Goal: Task Accomplishment & Management: Use online tool/utility

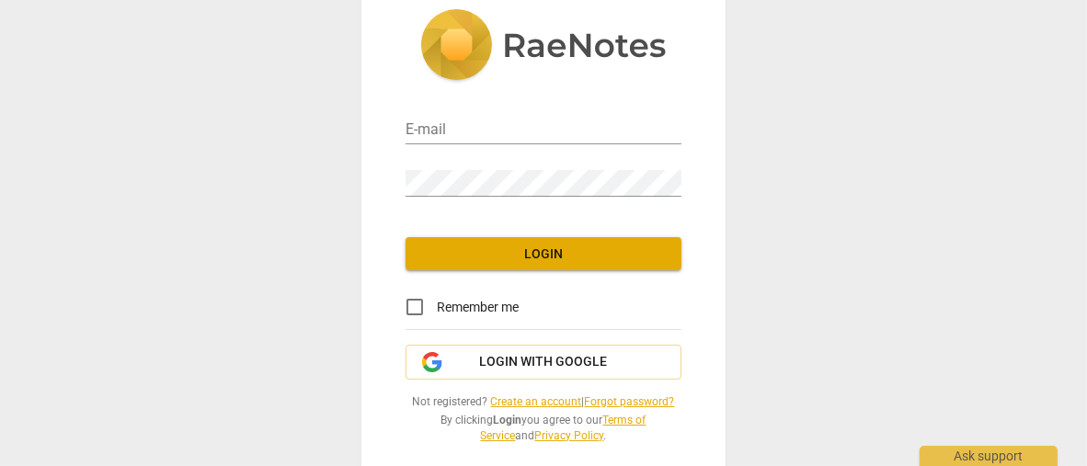
scroll to position [55, 0]
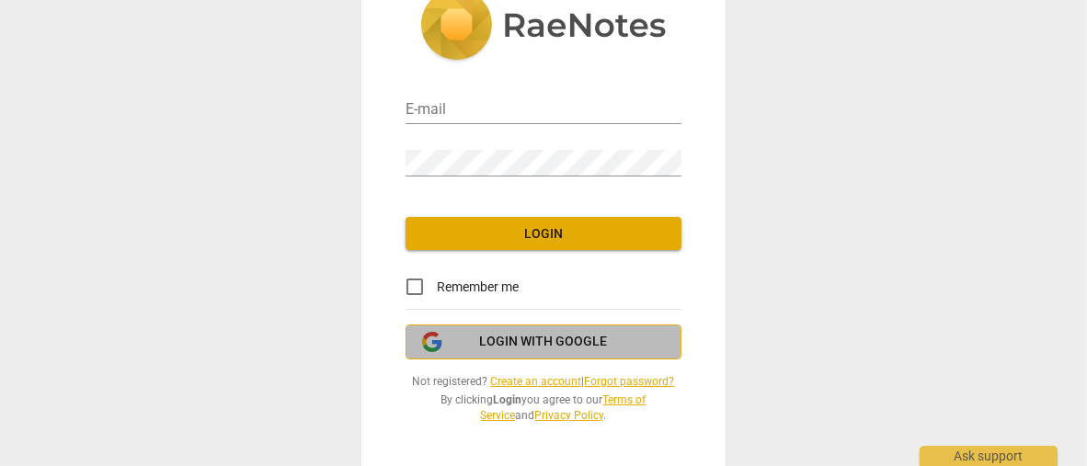
click at [471, 349] on span "Login with Google" at bounding box center [543, 342] width 245 height 18
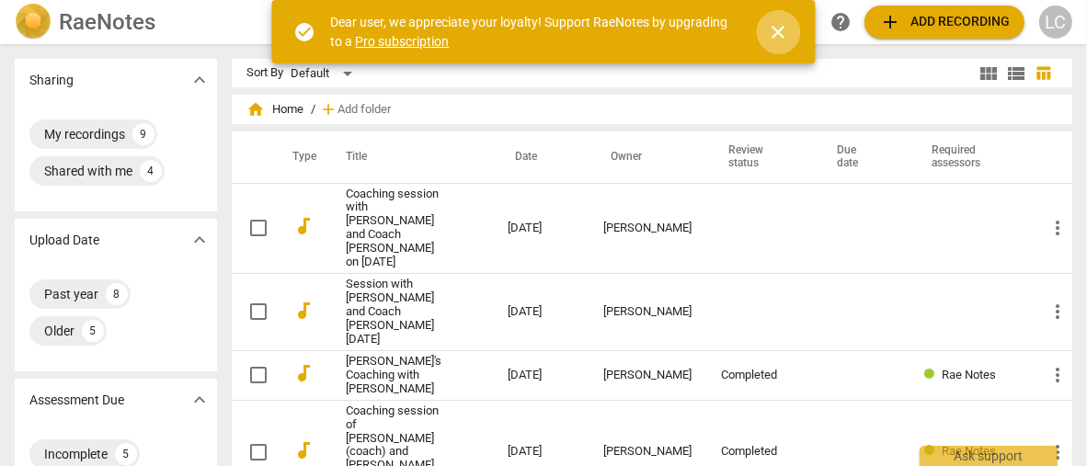
click at [776, 35] on span "close" at bounding box center [779, 32] width 22 height 22
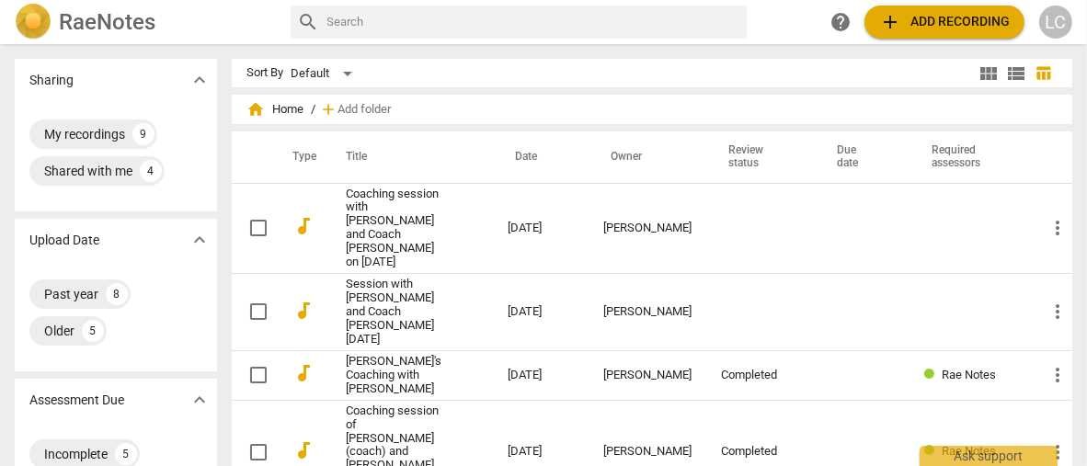
click at [957, 17] on span "add Add recording" at bounding box center [944, 22] width 131 height 22
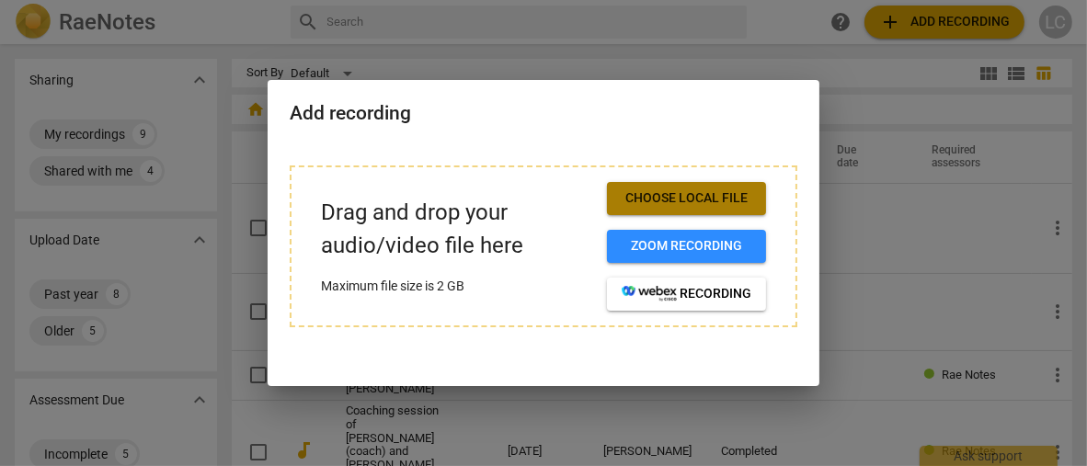
click at [668, 190] on span "Choose local file" at bounding box center [687, 198] width 130 height 18
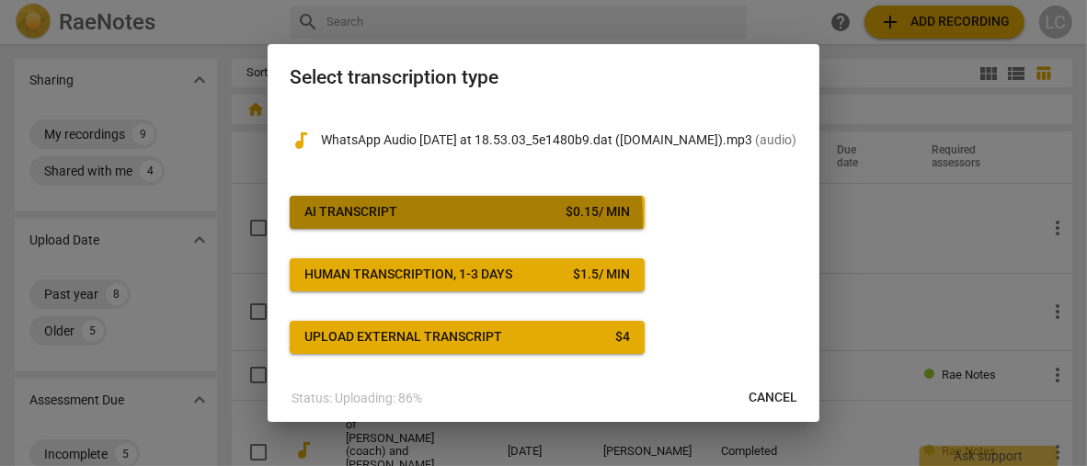
click at [372, 221] on div "AI Transcript" at bounding box center [350, 212] width 93 height 18
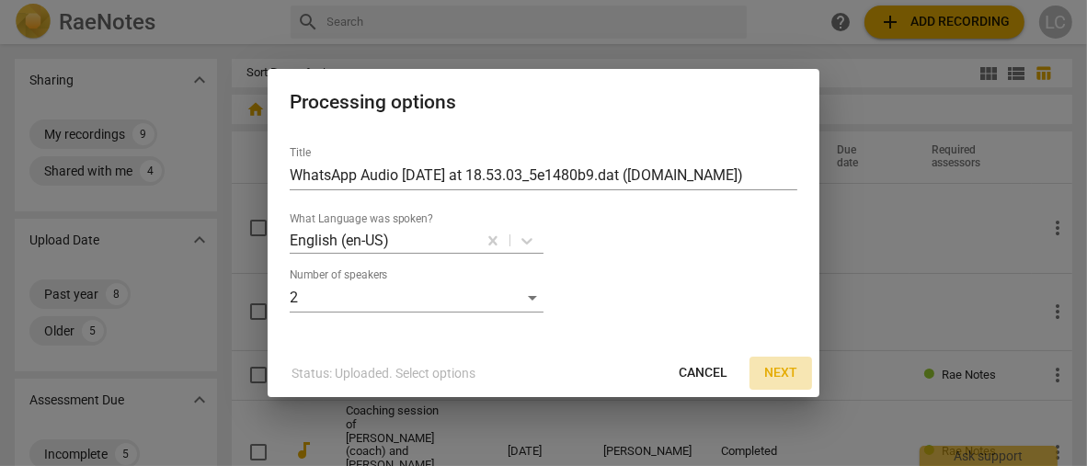
click at [784, 378] on span "Next" at bounding box center [780, 373] width 33 height 18
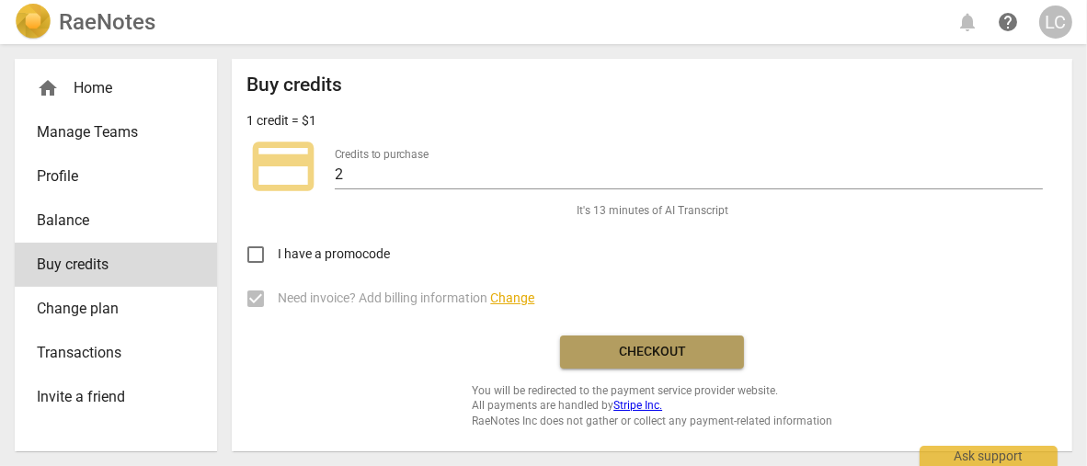
click at [671, 346] on span "Checkout" at bounding box center [652, 352] width 155 height 18
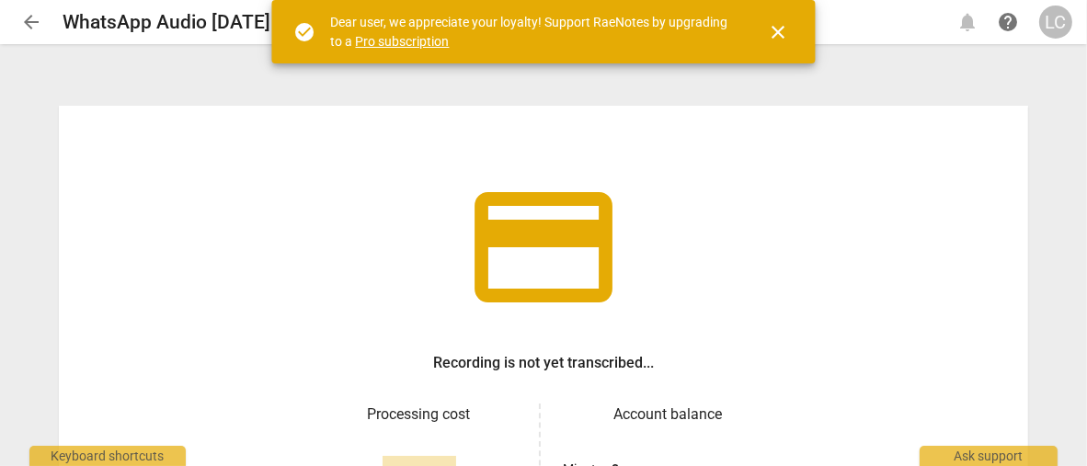
scroll to position [184, 0]
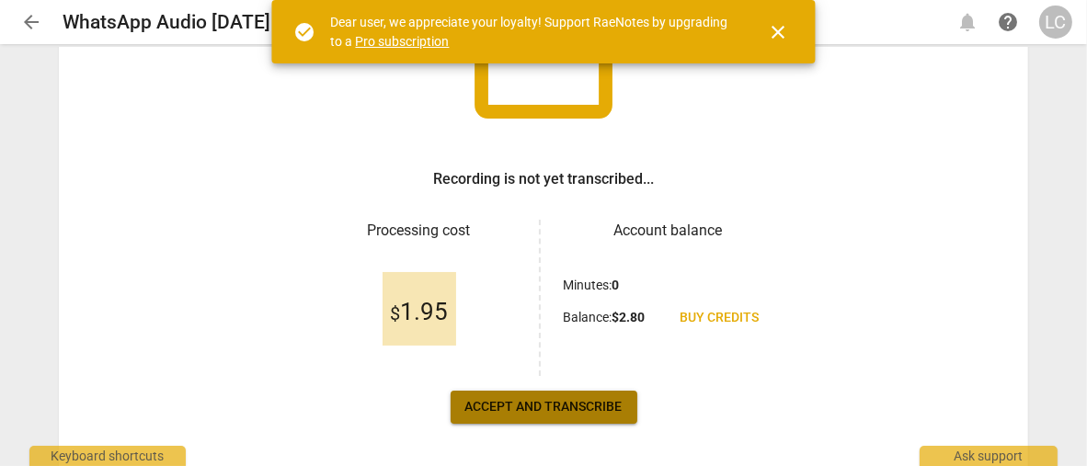
click at [565, 409] on span "Accept and transcribe" at bounding box center [543, 407] width 157 height 18
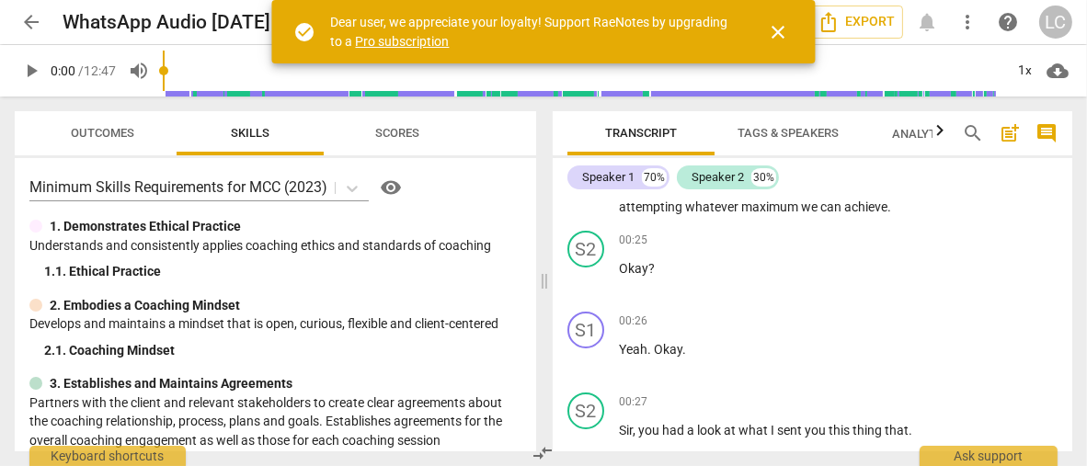
scroll to position [0, 0]
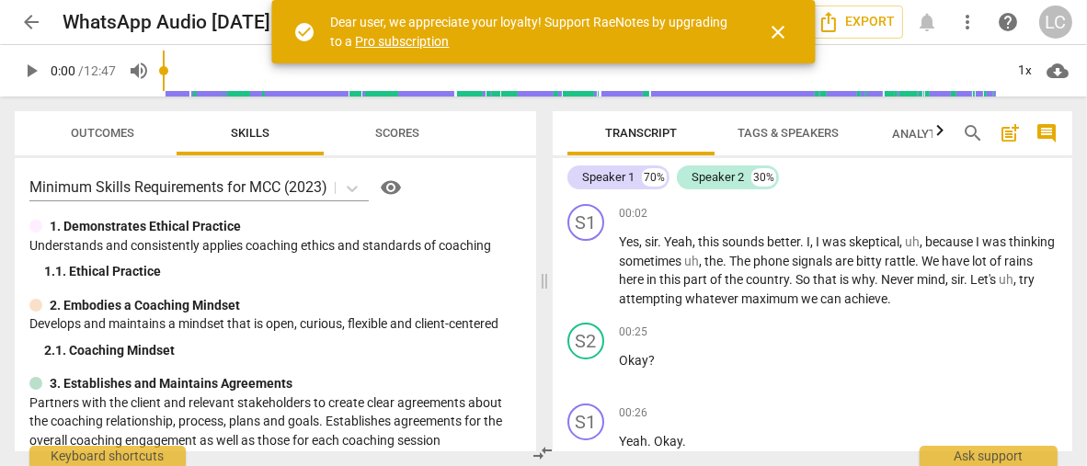
click at [1007, 133] on span "post_add" at bounding box center [1010, 133] width 22 height 22
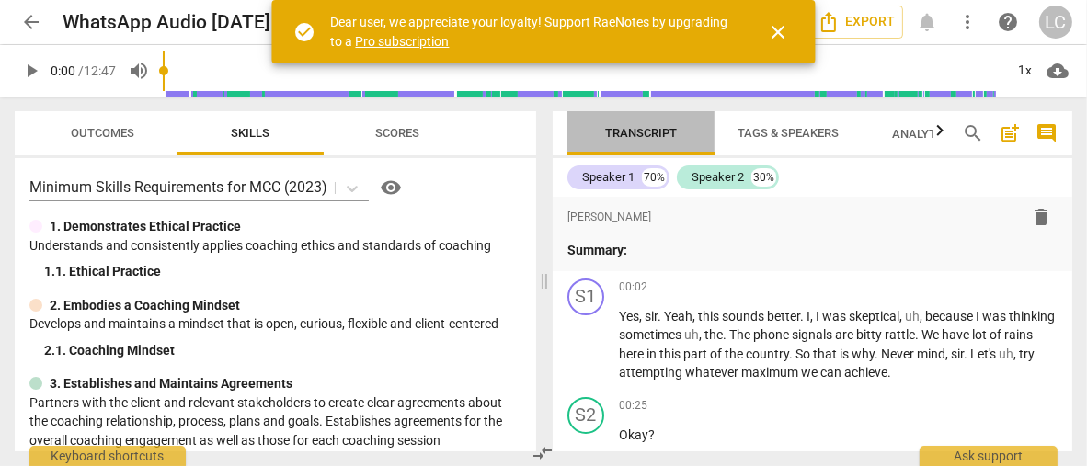
click at [633, 133] on span "Transcript" at bounding box center [641, 133] width 72 height 14
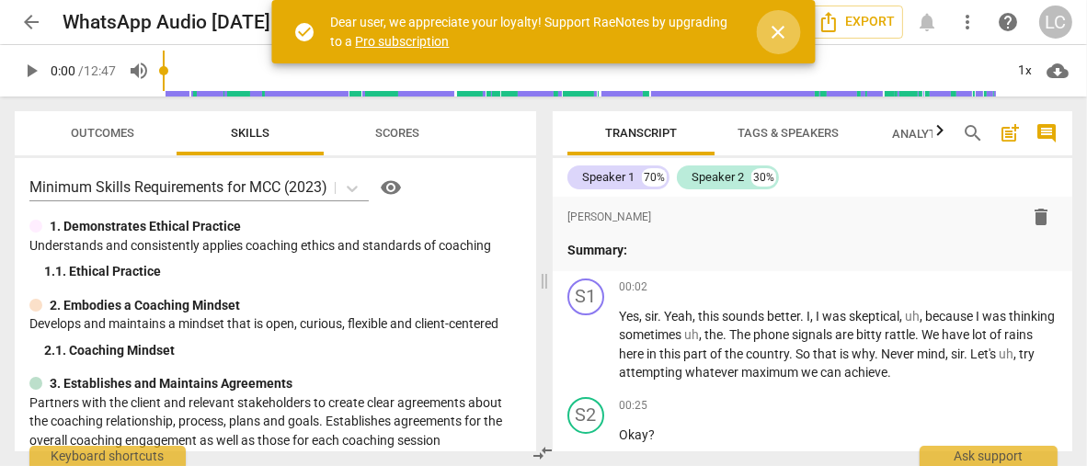
click at [777, 34] on span "close" at bounding box center [779, 32] width 22 height 22
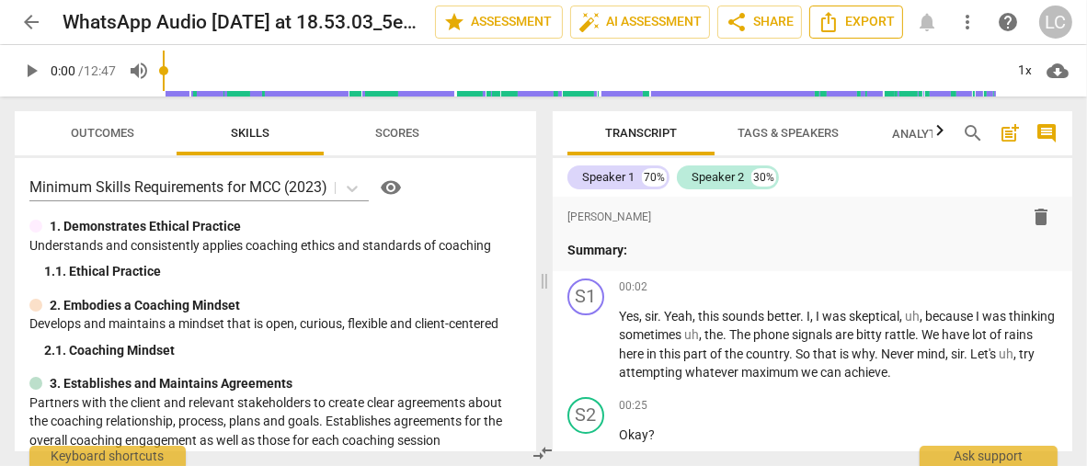
click at [859, 32] on span "Export" at bounding box center [856, 22] width 77 height 22
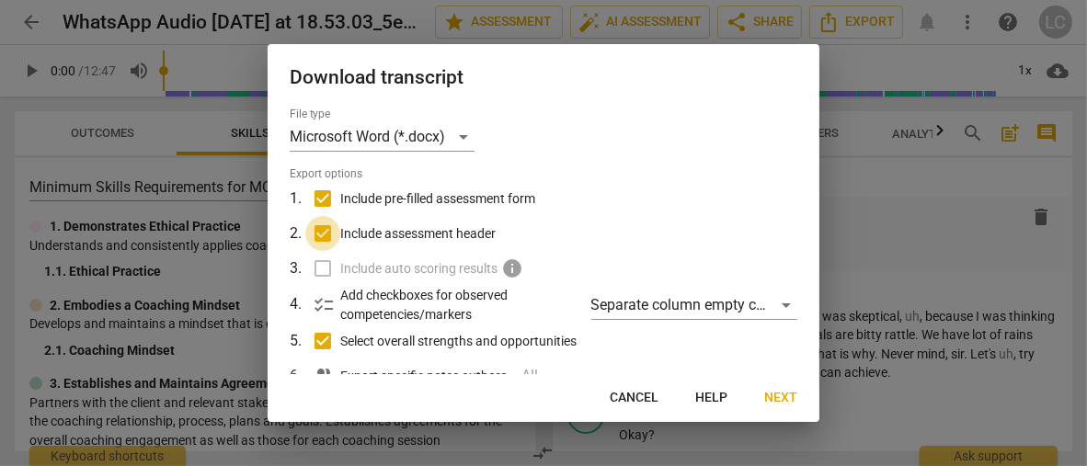
click at [329, 231] on input "Include assessment header" at bounding box center [322, 233] width 35 height 35
checkbox input "false"
click at [324, 338] on input "Select overall strengths and opportunities" at bounding box center [322, 341] width 35 height 35
checkbox input "false"
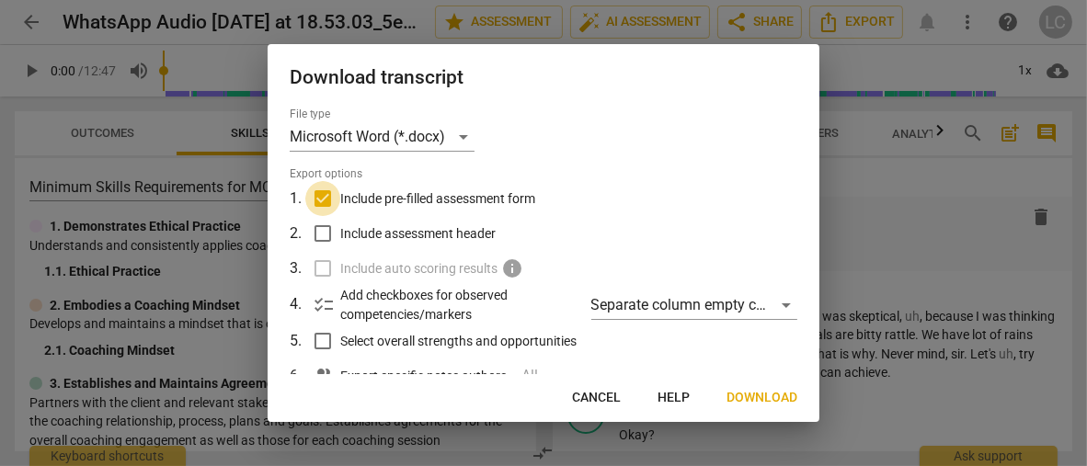
click at [324, 197] on input "Include pre-filled assessment form" at bounding box center [322, 198] width 35 height 35
checkbox input "false"
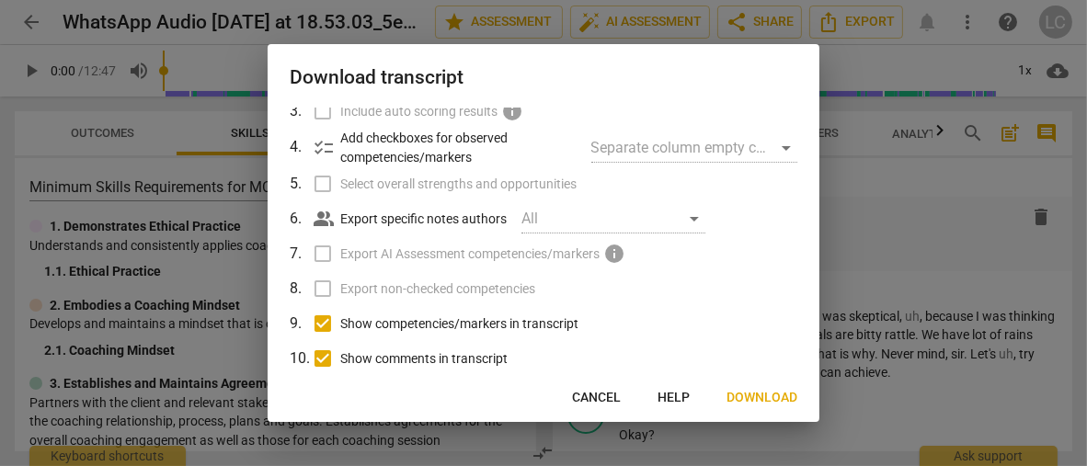
scroll to position [184, 0]
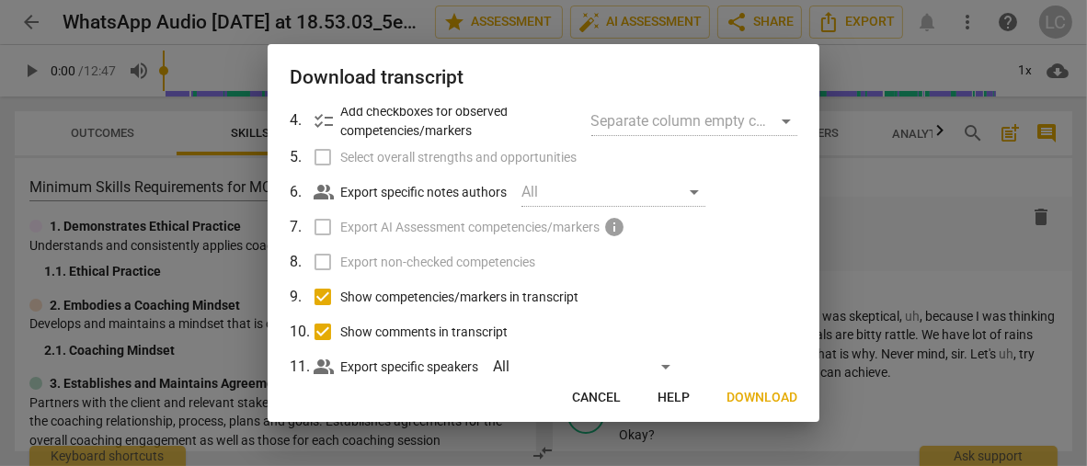
click at [322, 299] on input "Show competencies/markers in transcript" at bounding box center [322, 297] width 35 height 35
checkbox input "false"
click at [323, 331] on input "Show comments in transcript" at bounding box center [322, 332] width 35 height 35
checkbox input "false"
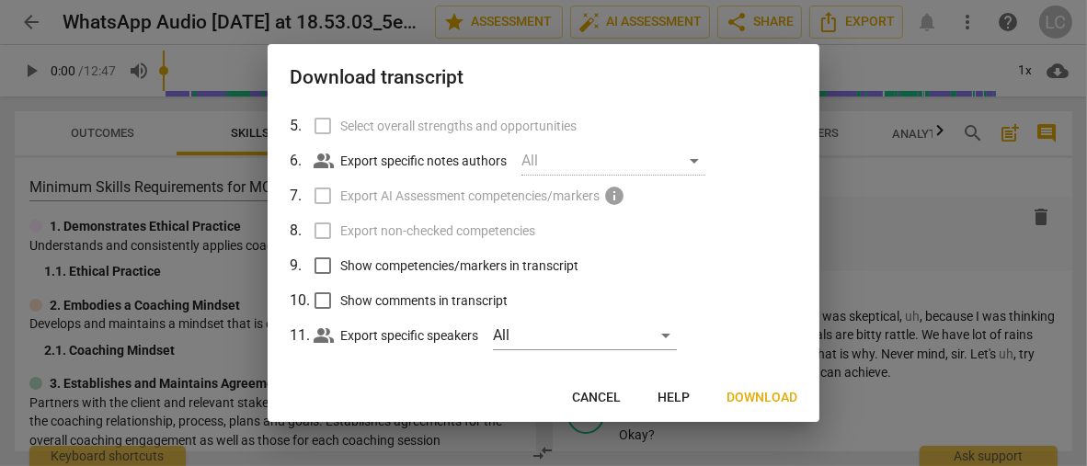
scroll to position [230, 0]
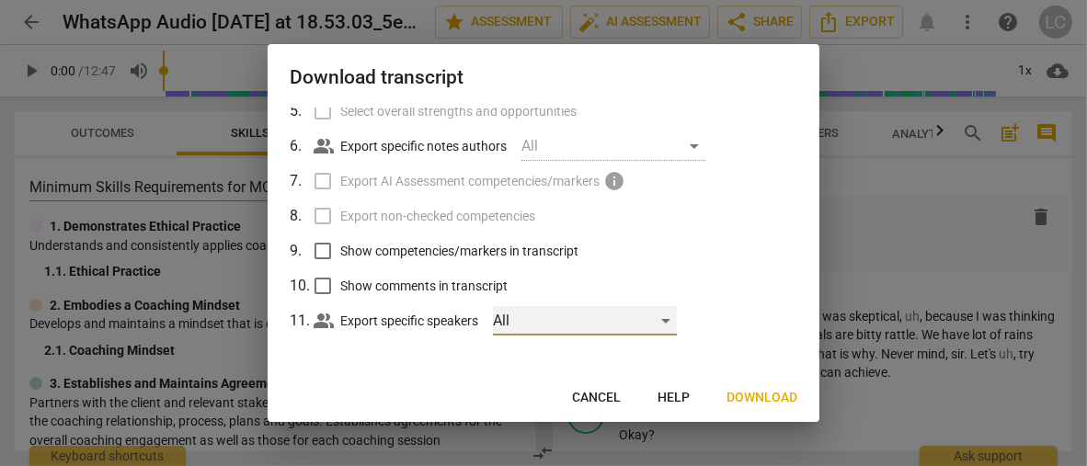
click at [516, 315] on div "All" at bounding box center [585, 320] width 184 height 29
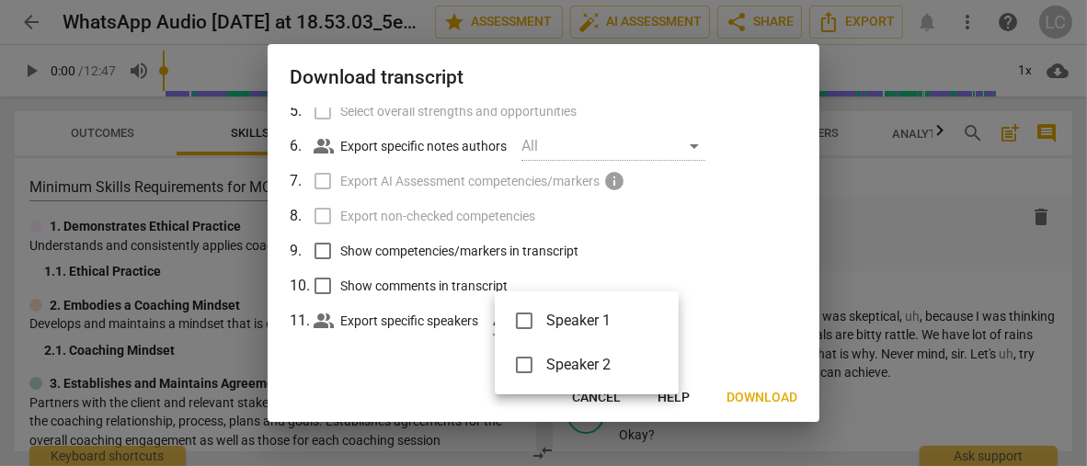
click at [518, 315] on input "checkbox" at bounding box center [524, 321] width 44 height 44
checkbox input "true"
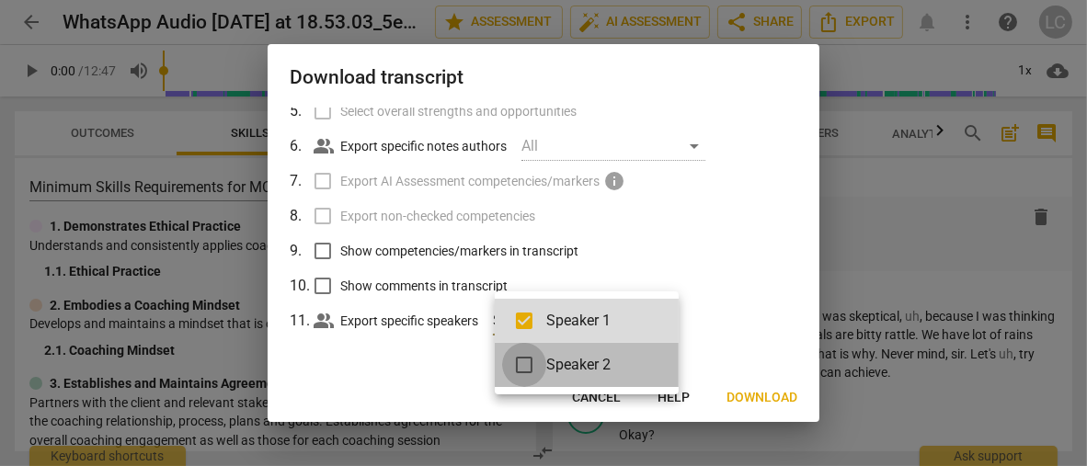
click at [518, 361] on input "checkbox" at bounding box center [524, 365] width 44 height 44
checkbox input "true"
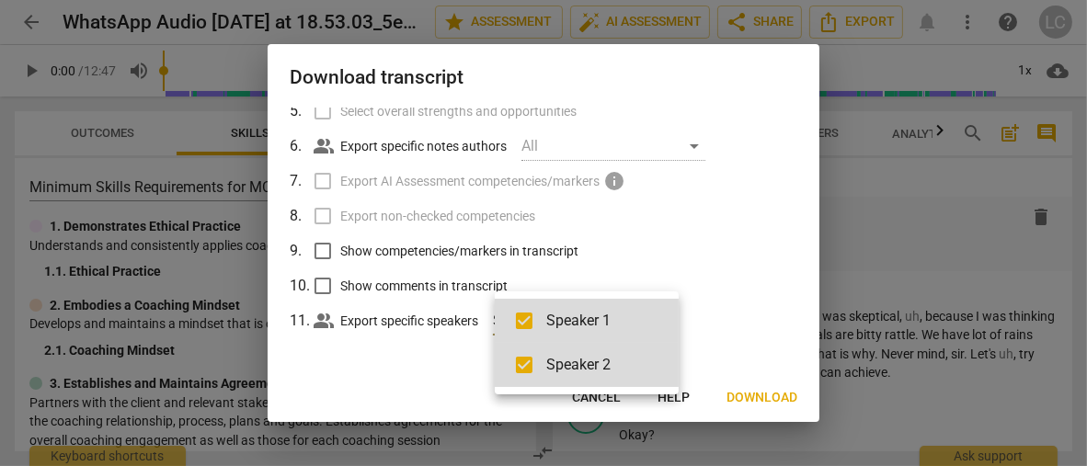
click at [693, 275] on div at bounding box center [543, 233] width 1087 height 466
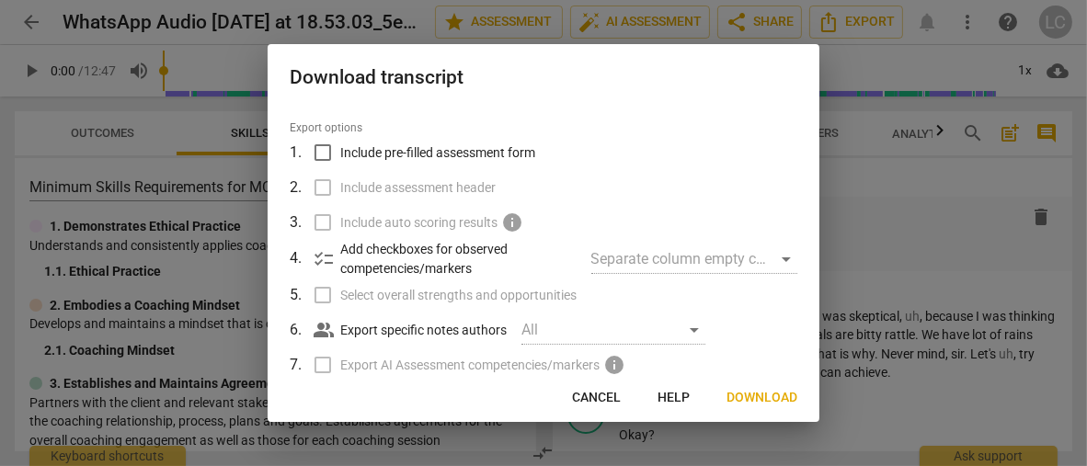
scroll to position [0, 0]
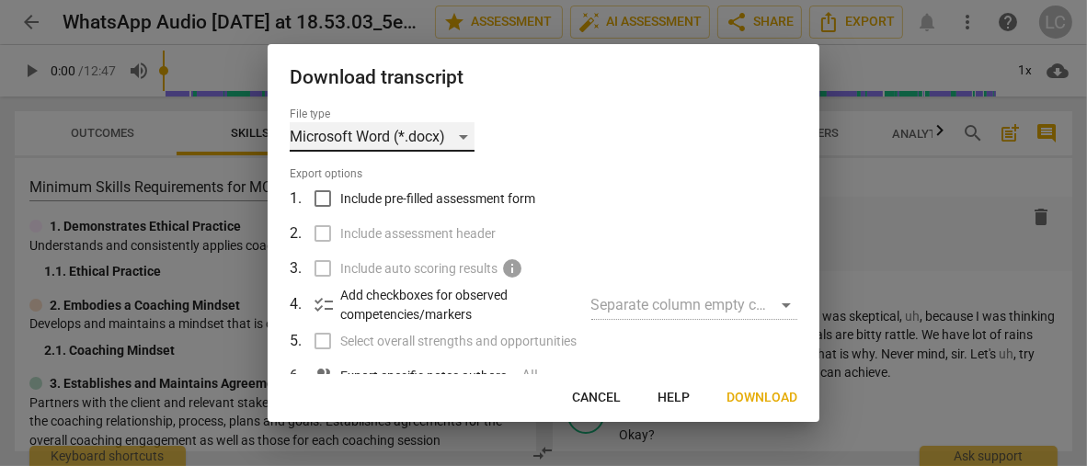
click at [453, 130] on div "Microsoft Word (*.docx)" at bounding box center [382, 136] width 185 height 29
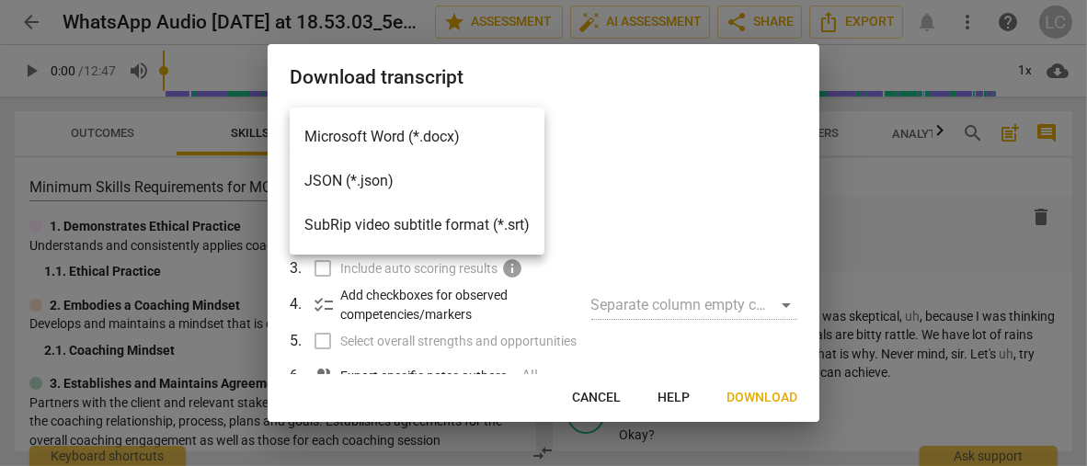
click at [454, 134] on li "Microsoft Word (*.docx)" at bounding box center [417, 137] width 255 height 44
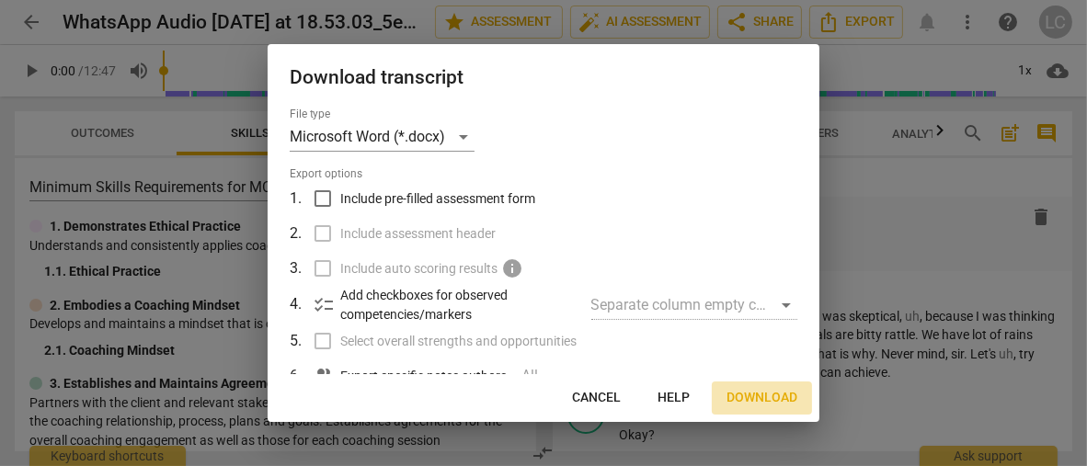
click at [734, 392] on span "Download" at bounding box center [762, 398] width 71 height 18
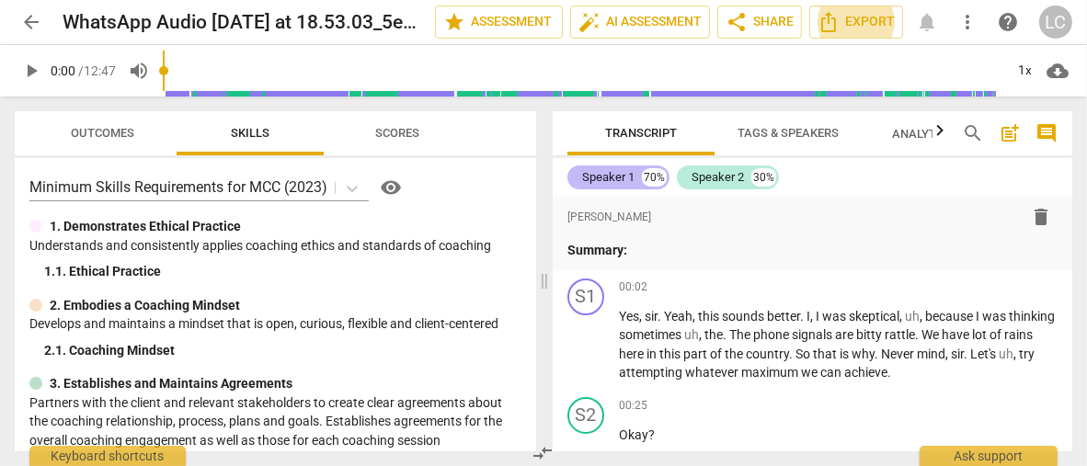
click at [624, 179] on div "Speaker 1" at bounding box center [608, 177] width 52 height 18
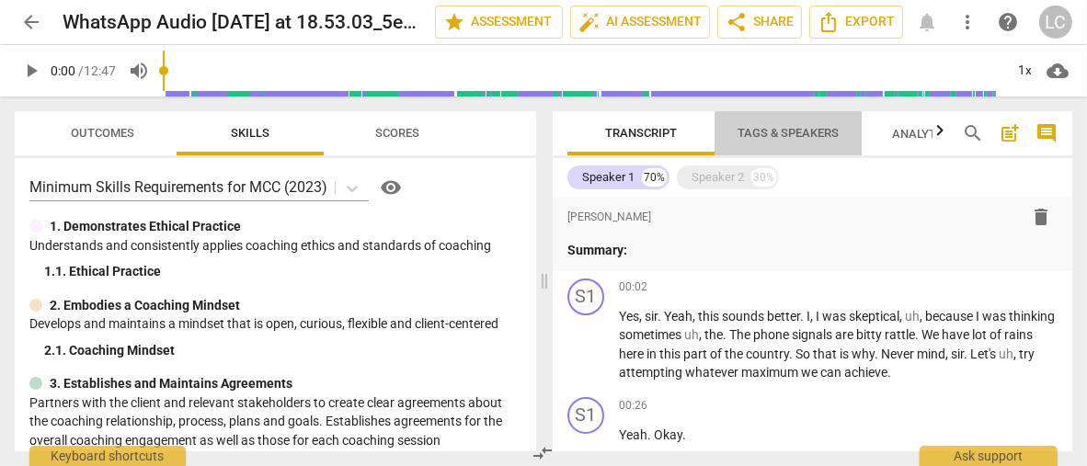
click at [754, 139] on span "Tags & Speakers" at bounding box center [788, 133] width 101 height 14
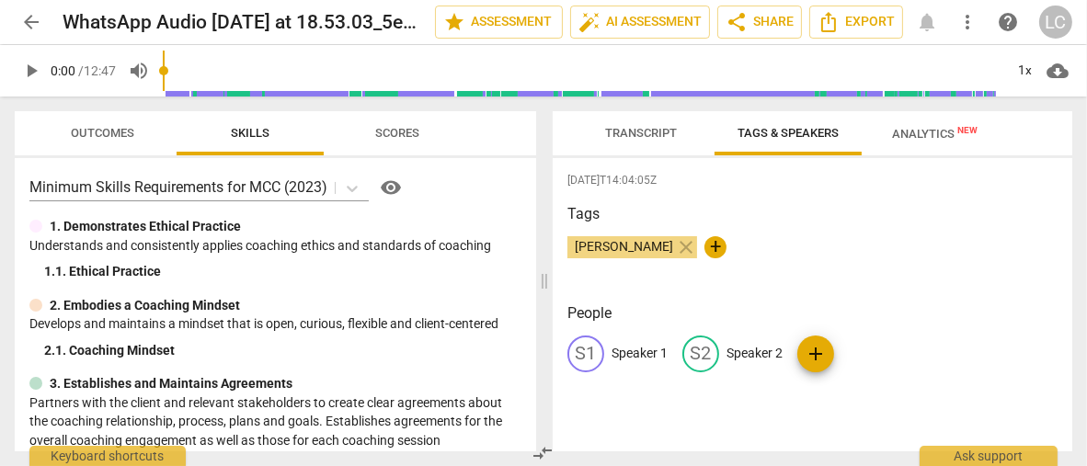
click at [592, 349] on div "S1" at bounding box center [585, 354] width 37 height 37
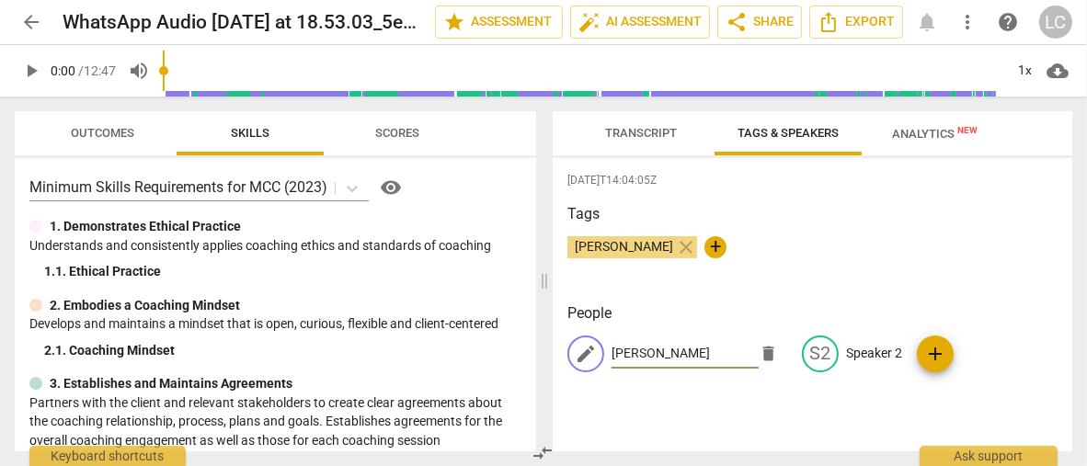
type input "Lila"
click at [850, 352] on p "Speaker 2" at bounding box center [874, 353] width 56 height 19
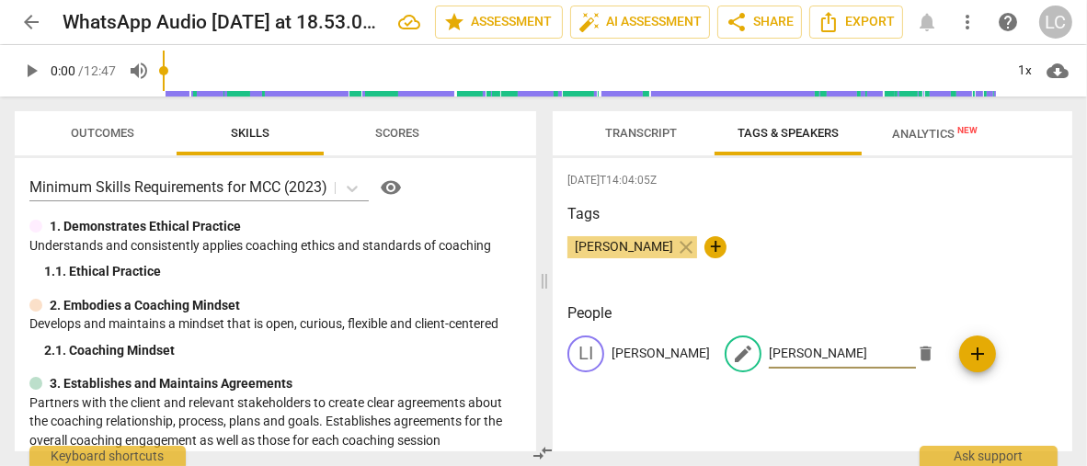
type input "Prof. Keith"
click at [848, 375] on div "LI Lila edit Prof. Keith delete add" at bounding box center [812, 362] width 490 height 52
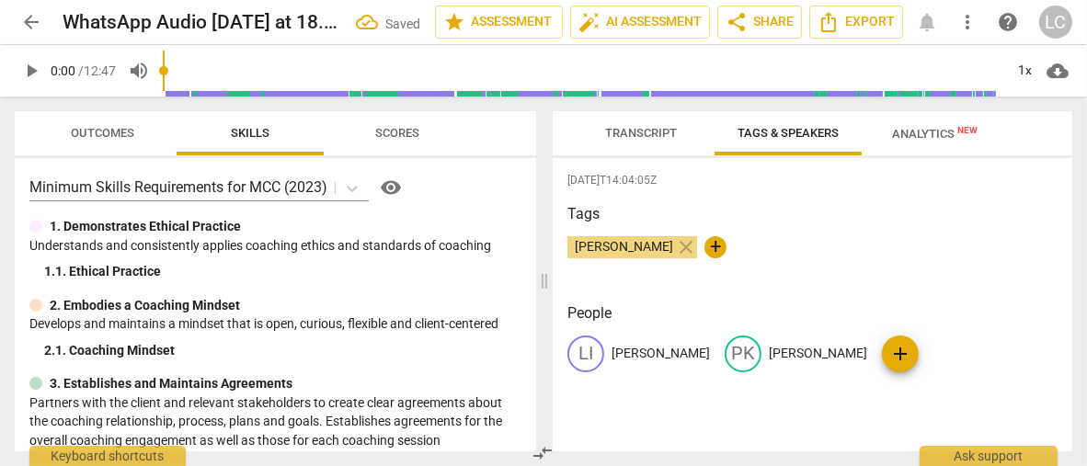
click at [919, 136] on span "Analytics New" at bounding box center [936, 134] width 86 height 14
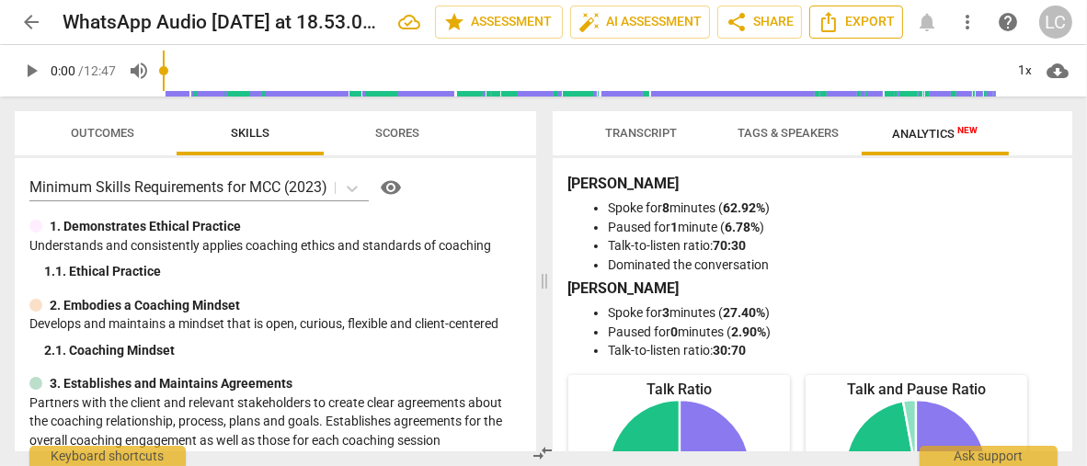
click at [864, 23] on span "Export" at bounding box center [856, 22] width 77 height 22
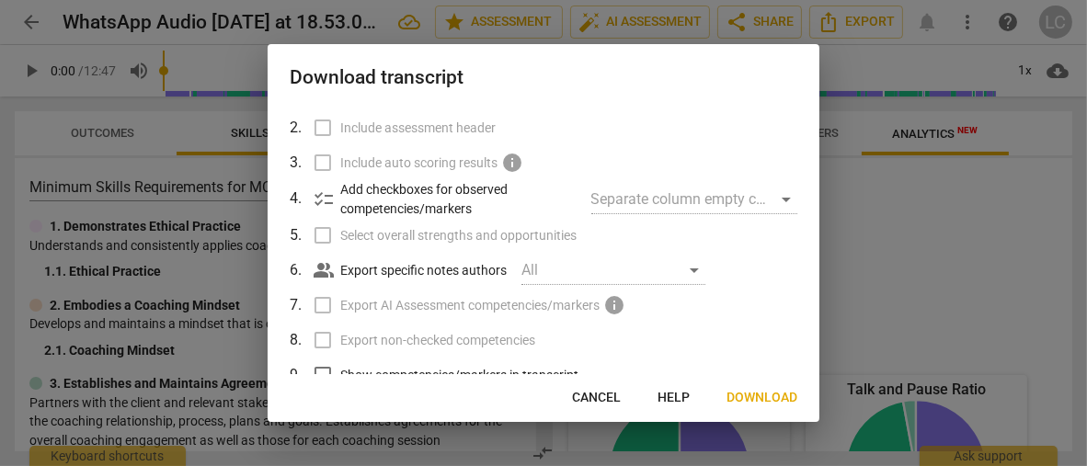
scroll to position [230, 0]
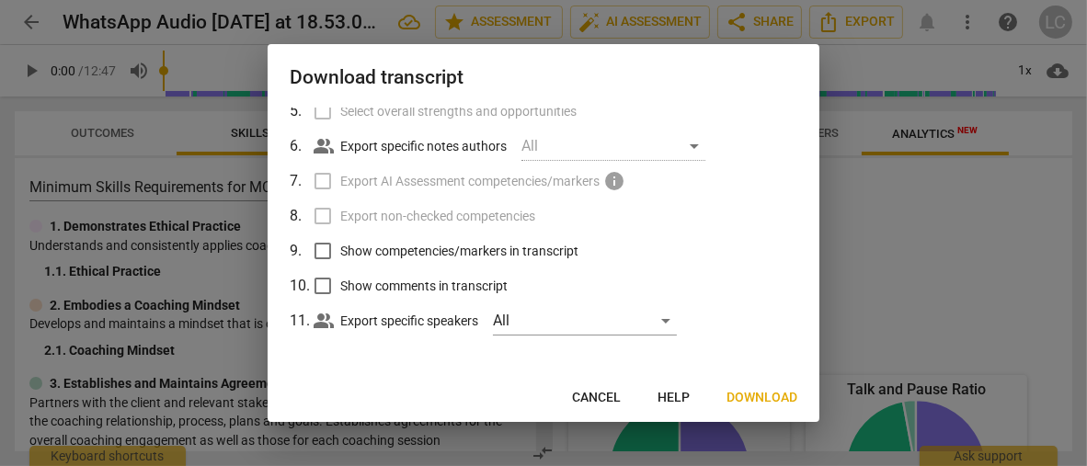
click at [746, 398] on span "Download" at bounding box center [762, 398] width 71 height 18
